Goal: Find specific page/section: Find specific page/section

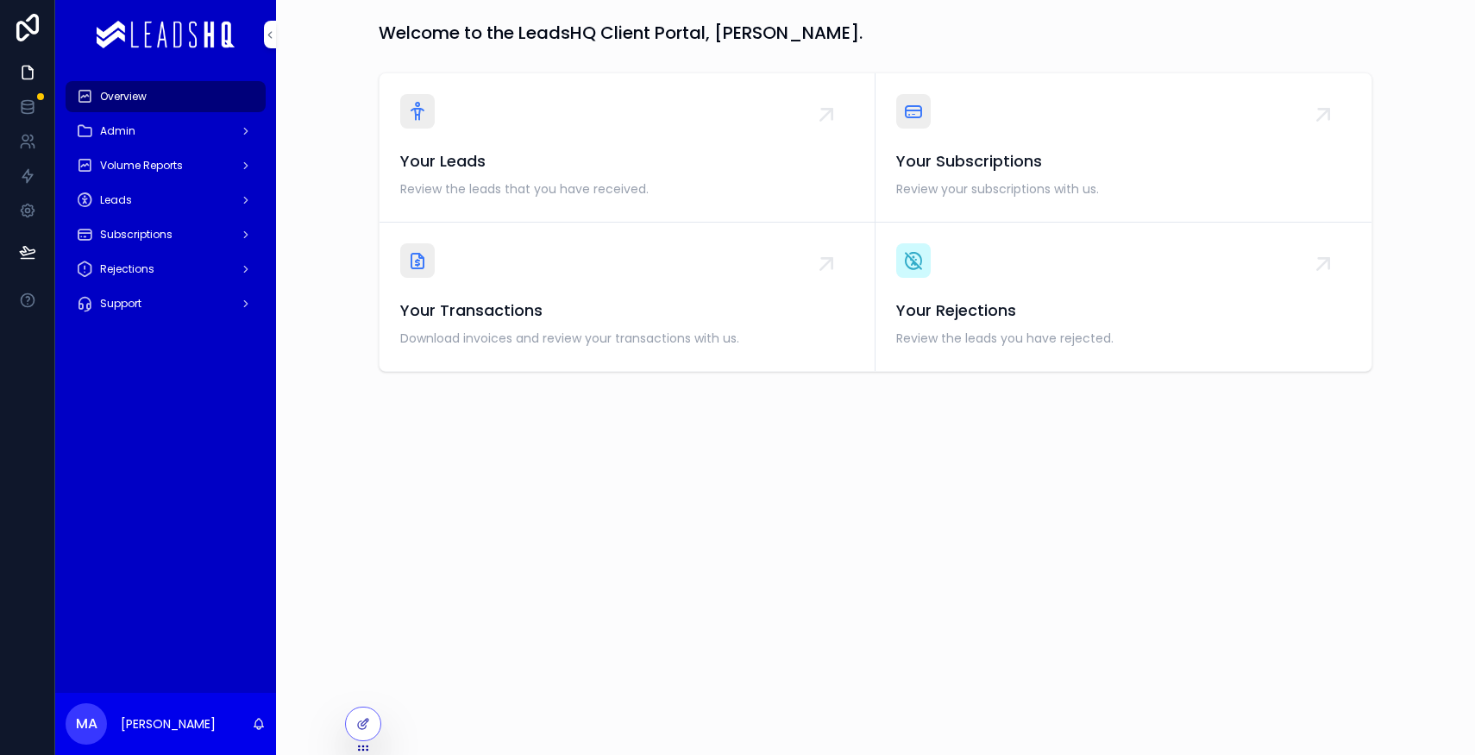
click at [190, 138] on div "Admin" at bounding box center [165, 131] width 179 height 28
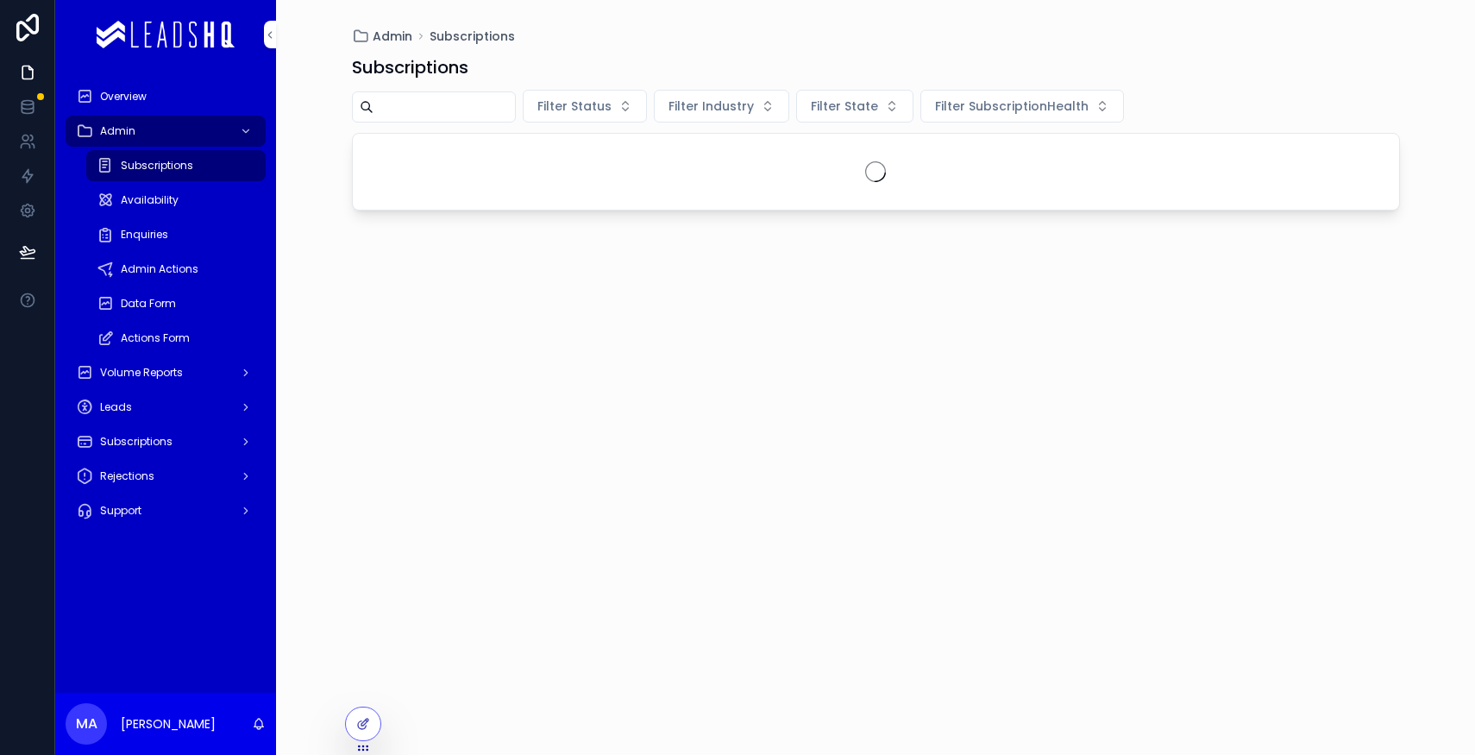
click at [168, 300] on span "Data Form" at bounding box center [148, 304] width 55 height 14
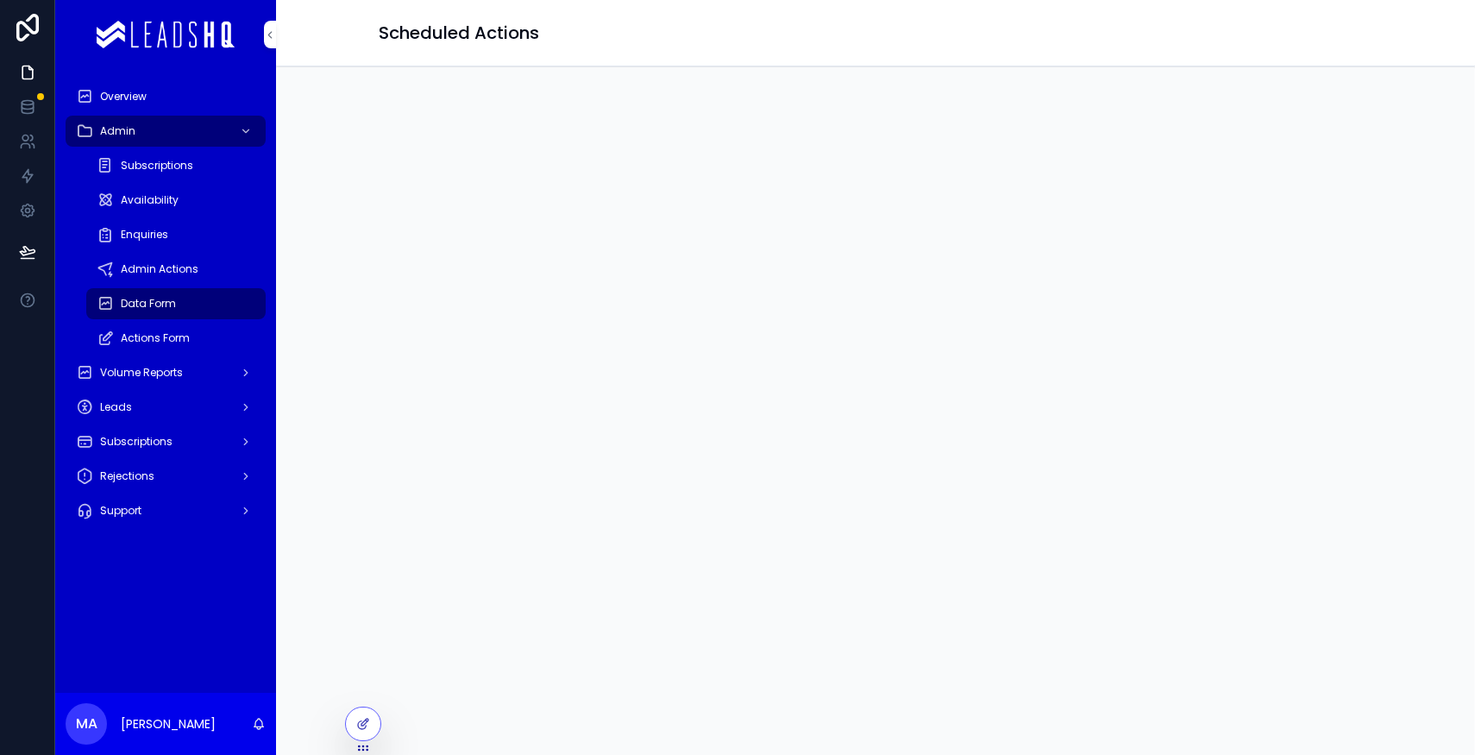
click at [179, 262] on span "Admin Actions" at bounding box center [160, 269] width 78 height 14
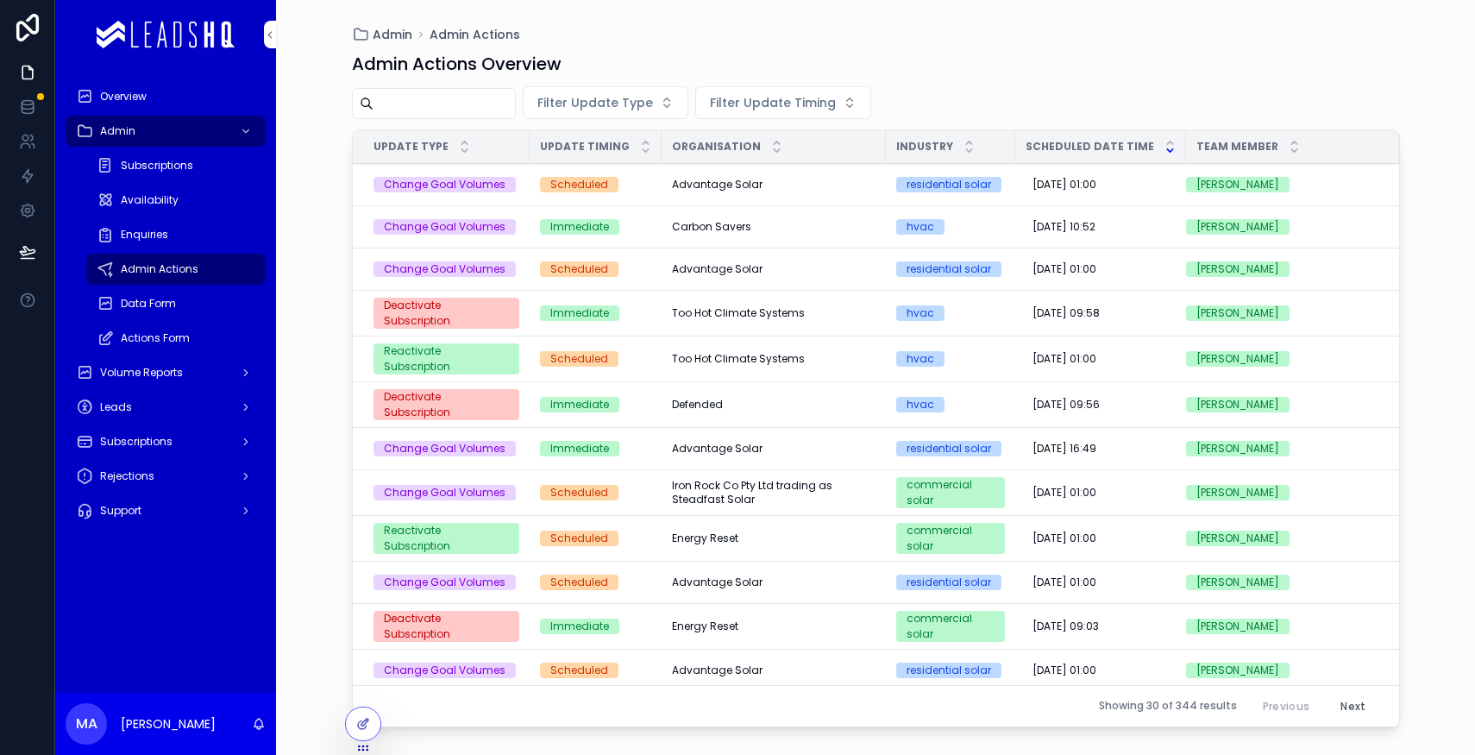
click at [170, 328] on div "Actions Form" at bounding box center [176, 338] width 159 height 28
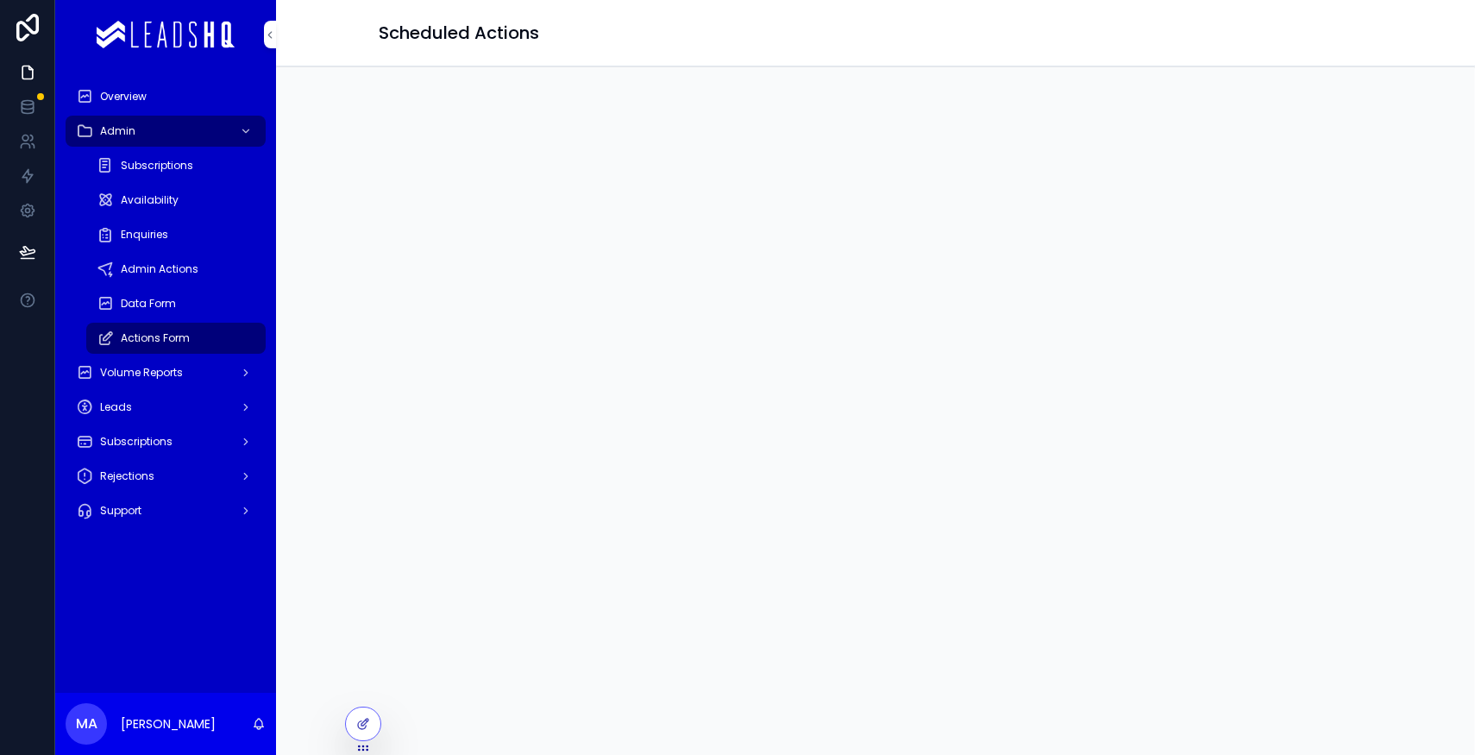
click at [0, 0] on div at bounding box center [0, 0] width 0 height 0
click at [354, 718] on div at bounding box center [363, 723] width 34 height 33
